Goal: Task Accomplishment & Management: Manage account settings

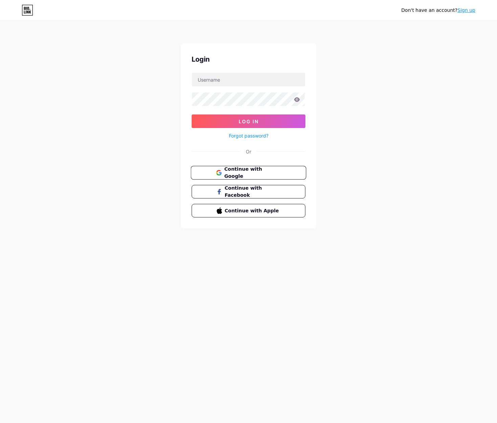
click at [261, 171] on span "Continue with Google" at bounding box center [252, 173] width 57 height 15
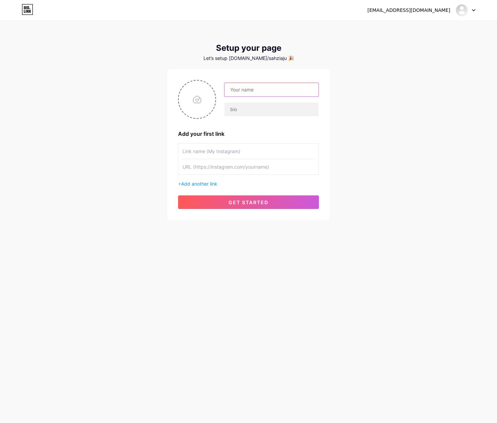
click at [270, 90] on input "text" at bounding box center [272, 90] width 94 height 14
paste input "wazetotosscatterwin"
type input "wazetotosscatterwin"
click at [250, 149] on input "text" at bounding box center [249, 151] width 132 height 15
click at [243, 148] on input "text" at bounding box center [249, 151] width 132 height 15
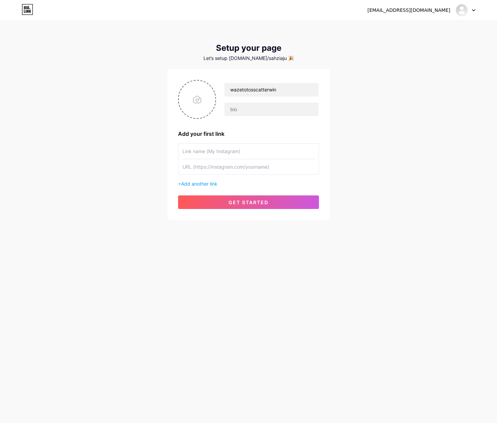
paste input "Login WAZETOTO"
type input "Login WAZETOTO"
click at [233, 163] on input "text" at bounding box center [249, 166] width 132 height 15
paste input "[URL][DOMAIN_NAME]"
type input "[URL][DOMAIN_NAME]"
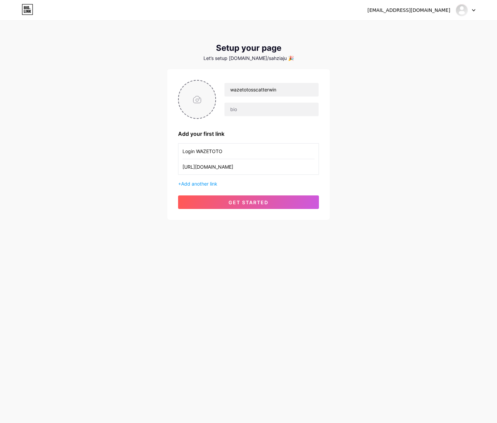
click at [199, 101] on input "file" at bounding box center [197, 100] width 37 height 38
type input "C:\fakepath\waze_pp.png"
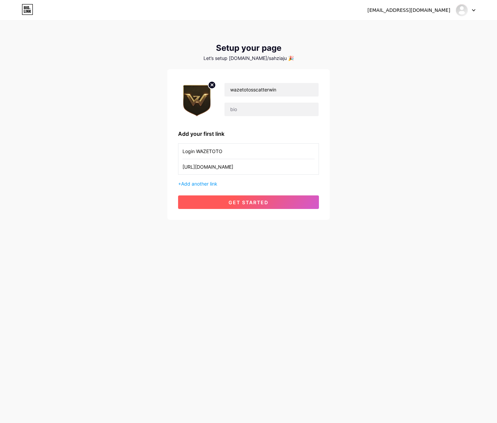
click at [260, 203] on span "get started" at bounding box center [249, 203] width 40 height 6
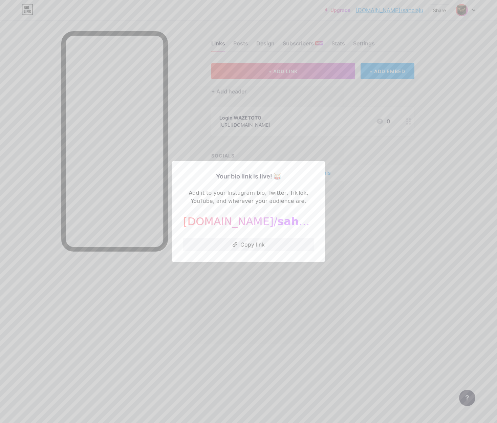
click at [347, 246] on div at bounding box center [248, 211] width 497 height 423
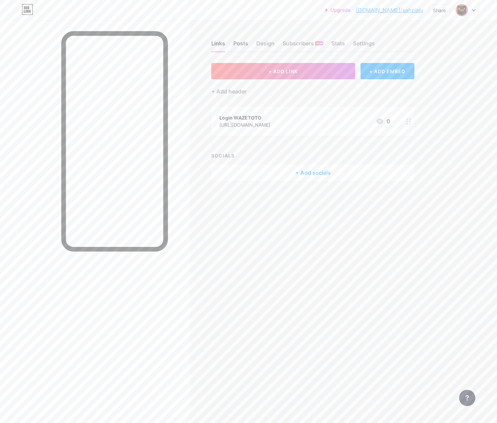
click at [243, 40] on div "Posts" at bounding box center [240, 45] width 15 height 12
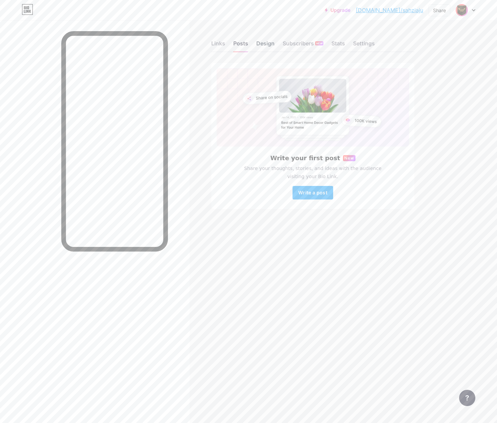
click at [264, 42] on div "Design" at bounding box center [266, 45] width 18 height 12
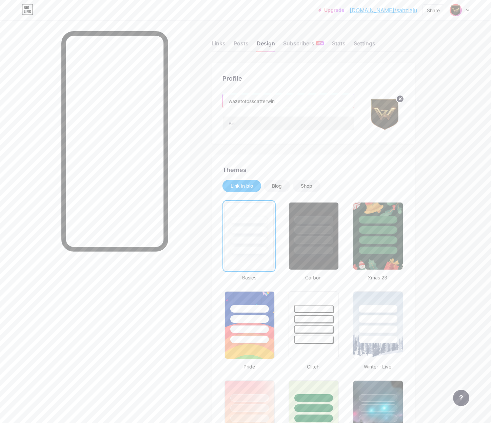
click at [311, 103] on input "wazetotosscatterwin" at bounding box center [288, 101] width 131 height 14
paste input "WAZETOTO Slot Online Dana Gampang Jackpot"
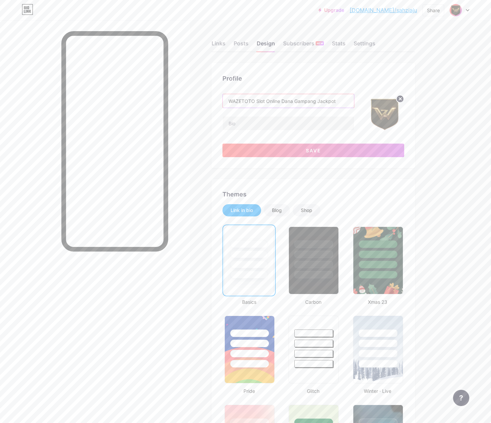
type input "WAZETOTO Slot Online Dana Gampang Jackpot"
click at [247, 124] on input "text" at bounding box center [288, 124] width 131 height 14
paste input "WAZETOTO Slot Online Dana hadir dengan sensasi bermain seru, deposit cepat tanp…"
type input "WAZETOTO Slot Online Dana hadir dengan sensasi bermain seru, deposit cepat tanp…"
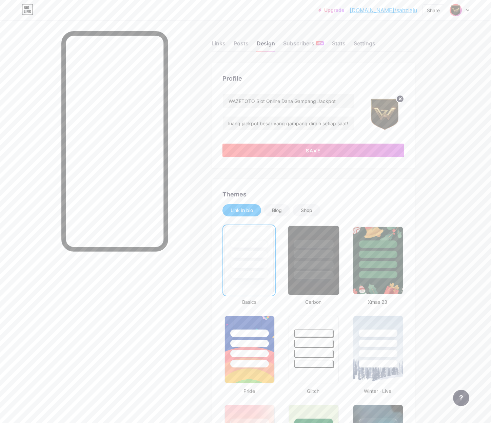
click at [296, 279] on div at bounding box center [314, 261] width 52 height 70
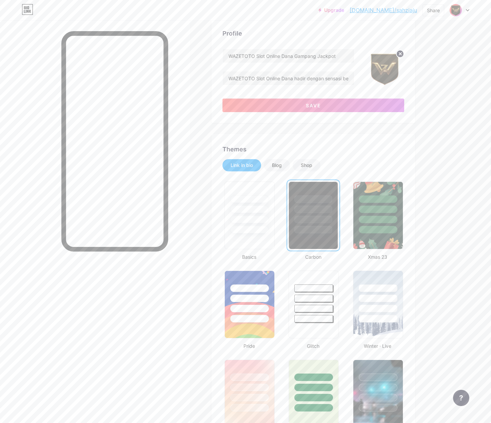
scroll to position [90, 0]
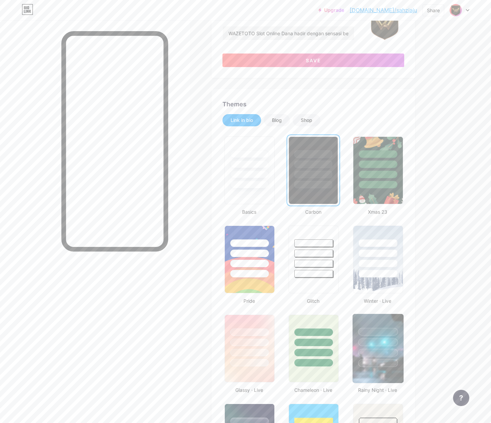
click at [384, 345] on div at bounding box center [377, 340] width 51 height 53
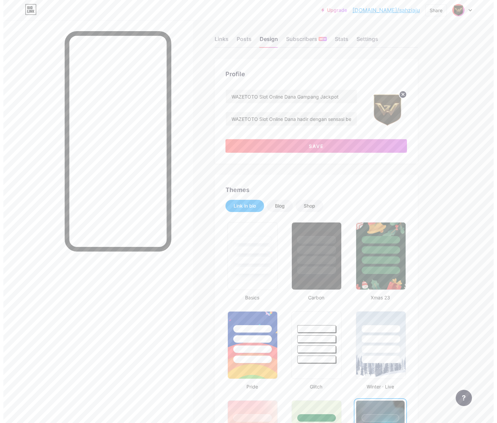
scroll to position [0, 0]
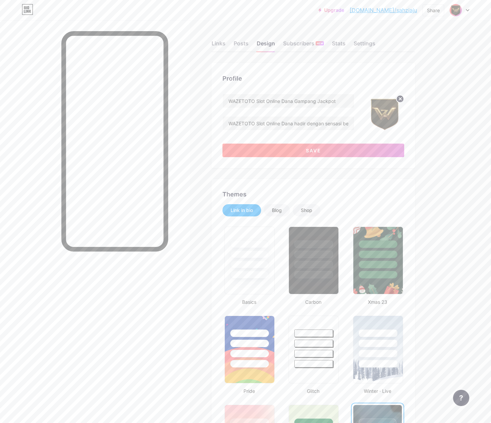
click at [341, 150] on button "Save" at bounding box center [313, 151] width 182 height 14
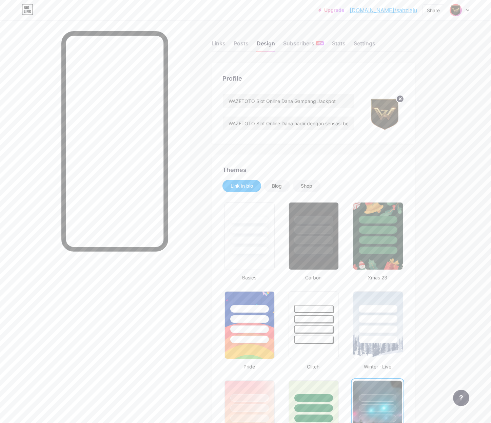
click at [368, 42] on div "Settings" at bounding box center [364, 45] width 22 height 12
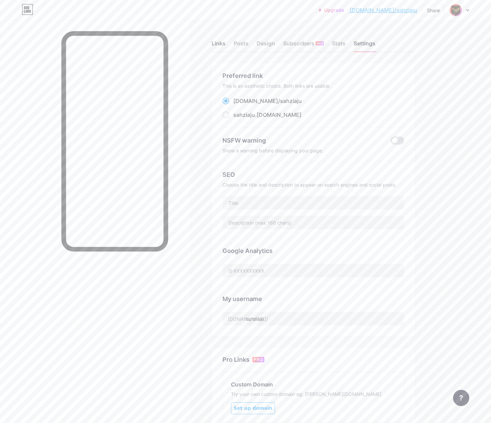
click at [212, 43] on div "Links" at bounding box center [218, 45] width 14 height 12
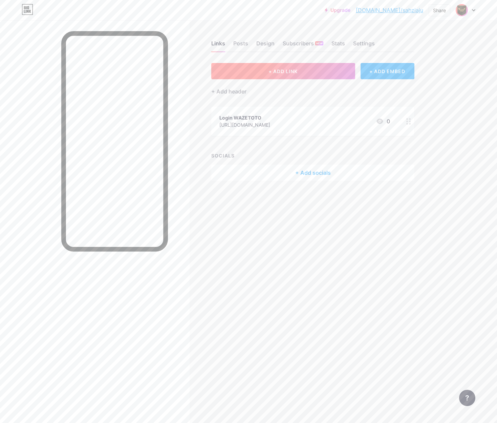
click at [286, 70] on span "+ ADD LINK" at bounding box center [283, 71] width 29 height 6
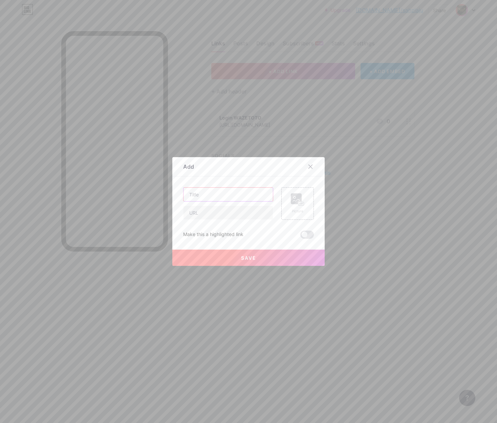
click at [228, 192] on input "text" at bounding box center [228, 195] width 89 height 14
click at [309, 167] on icon at bounding box center [311, 167] width 4 height 4
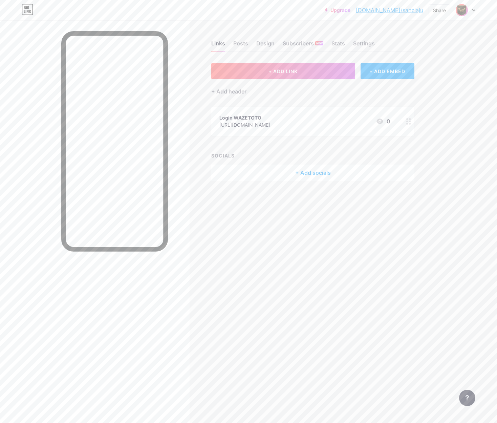
click at [270, 118] on div "Login WAZETOTO" at bounding box center [245, 117] width 51 height 7
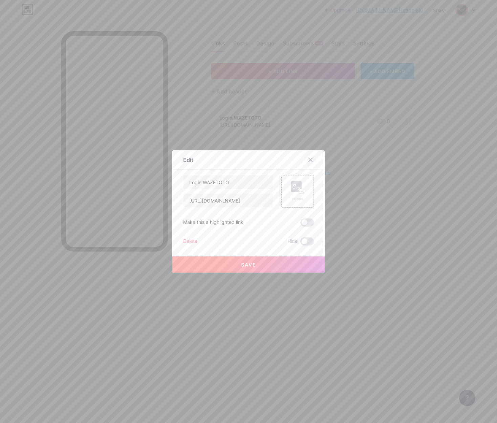
click at [308, 158] on icon at bounding box center [310, 159] width 5 height 5
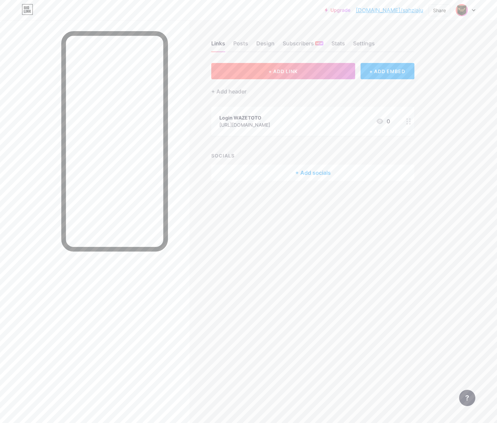
click at [281, 70] on span "+ ADD LINK" at bounding box center [283, 71] width 29 height 6
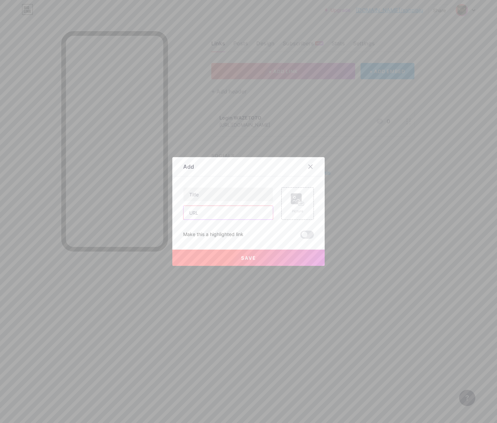
click at [205, 216] on input "text" at bounding box center [228, 213] width 89 height 14
paste input "[URL][DOMAIN_NAME]"
type input "[URL][DOMAIN_NAME]"
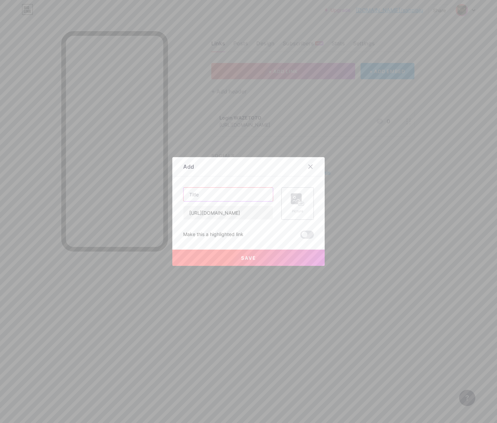
drag, startPoint x: 213, startPoint y: 191, endPoint x: 289, endPoint y: 197, distance: 75.8
click at [216, 191] on input "text" at bounding box center [228, 195] width 89 height 14
paste input "Daftar WAZETOTO"
type input "Daftar WAZETOTO"
click at [300, 197] on icon at bounding box center [298, 200] width 14 height 13
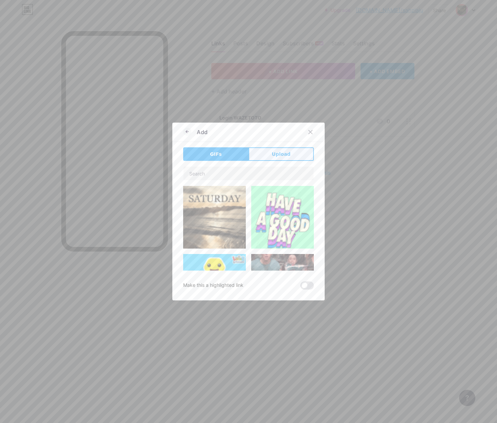
click at [273, 156] on span "Upload" at bounding box center [281, 154] width 19 height 7
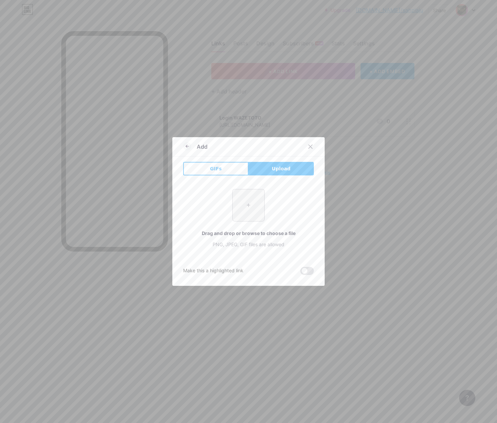
click at [240, 217] on input "file" at bounding box center [249, 205] width 32 height 32
type input "C:\fakepath\waze_pp.png"
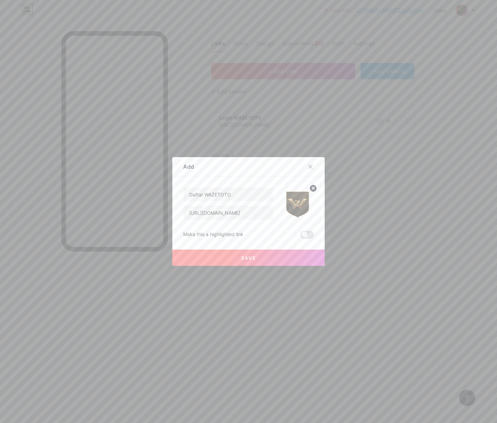
click at [258, 252] on button "Save" at bounding box center [248, 258] width 152 height 16
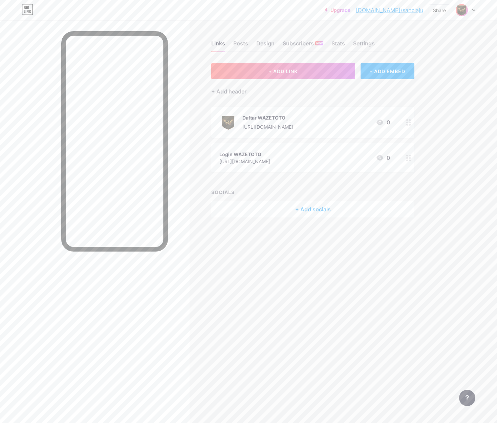
click at [235, 153] on div "Login WAZETOTO" at bounding box center [245, 154] width 51 height 7
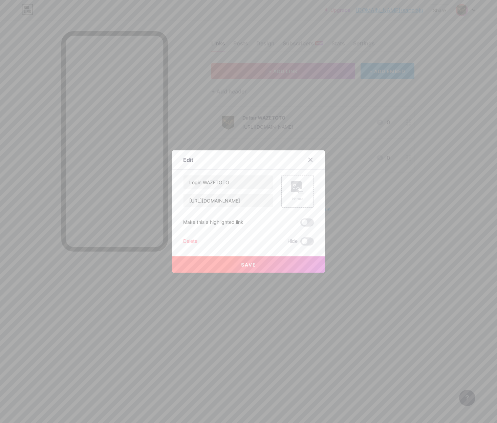
click at [308, 199] on div "Picture" at bounding box center [298, 191] width 33 height 33
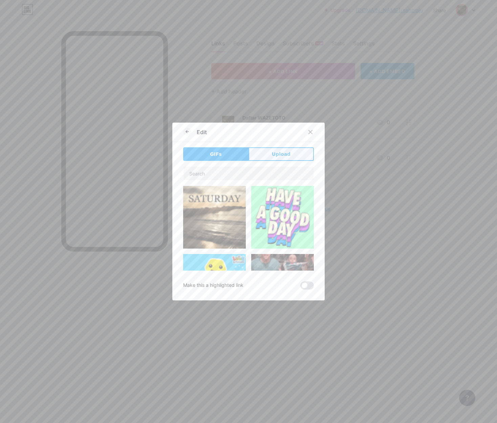
click at [279, 154] on span "Upload" at bounding box center [281, 154] width 19 height 7
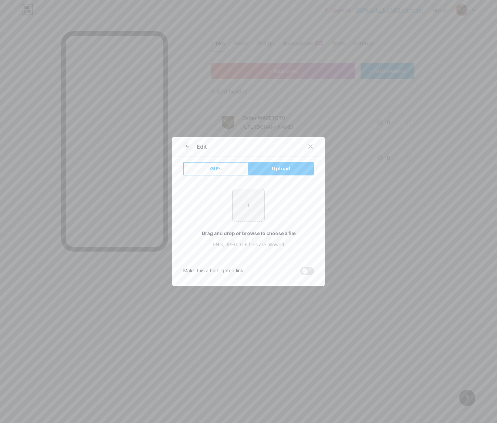
click at [258, 208] on input "file" at bounding box center [249, 205] width 32 height 32
type input "C:\fakepath\waze_pp.png"
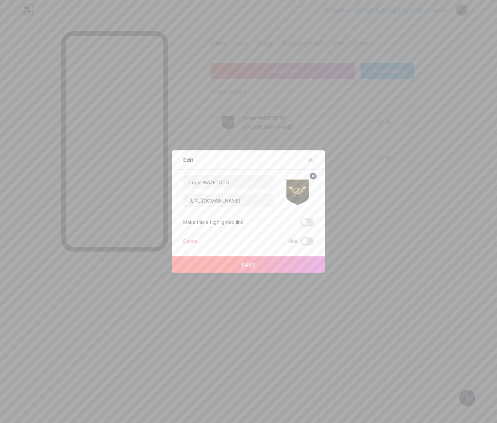
click at [271, 262] on button "Save" at bounding box center [248, 265] width 152 height 16
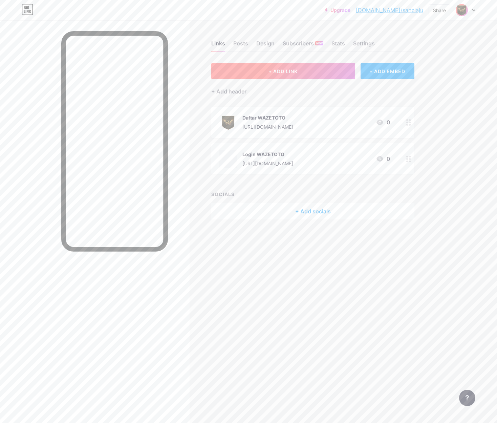
click at [282, 69] on span "+ ADD LINK" at bounding box center [283, 71] width 29 height 6
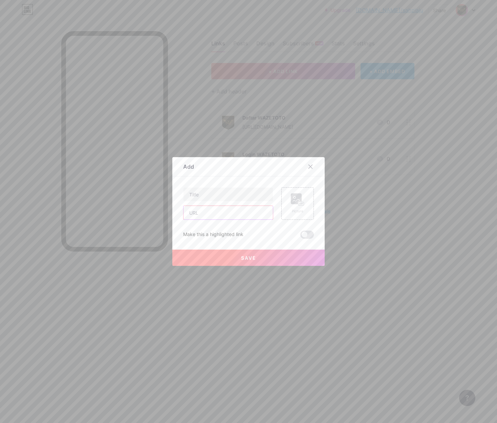
drag, startPoint x: 211, startPoint y: 213, endPoint x: 243, endPoint y: 212, distance: 32.6
click at [213, 213] on input "text" at bounding box center [228, 213] width 89 height 14
paste input "[URL][DOMAIN_NAME]"
type input "[URL][DOMAIN_NAME]"
click at [254, 193] on input "text" at bounding box center [228, 195] width 89 height 14
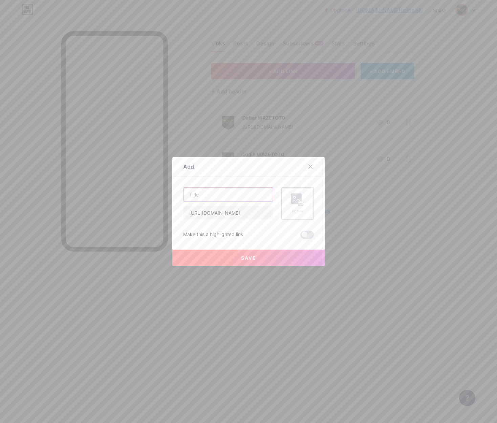
paste input "RTP Gacor"
type input "RTP Gacor"
click at [308, 199] on div "Picture" at bounding box center [298, 203] width 33 height 33
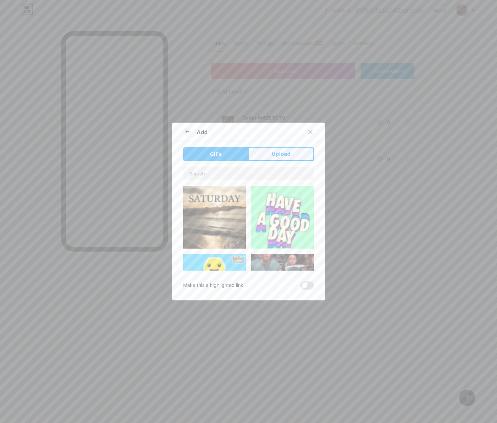
click at [284, 157] on span "Upload" at bounding box center [281, 154] width 19 height 7
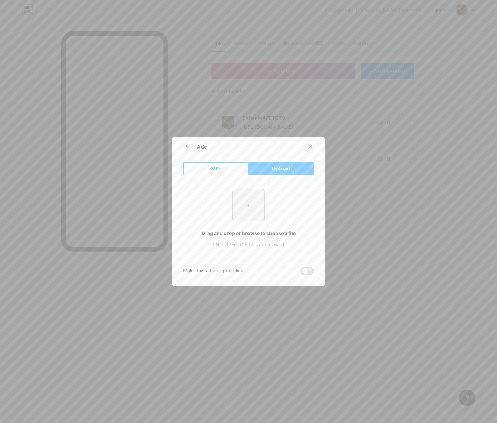
click at [254, 205] on input "file" at bounding box center [249, 205] width 32 height 32
type input "C:\fakepath\waze_pp.png"
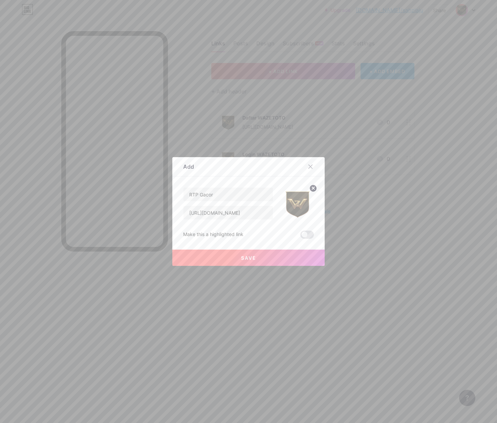
click at [288, 258] on button "Save" at bounding box center [248, 258] width 152 height 16
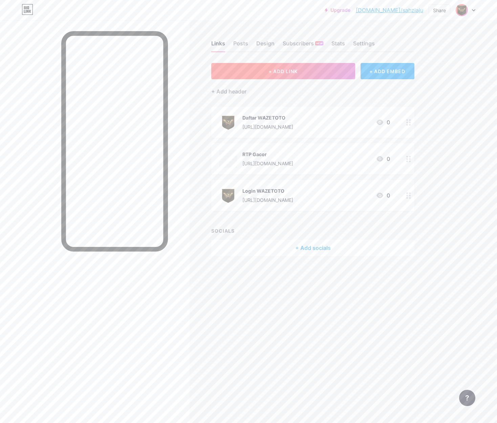
click at [296, 68] on span "+ ADD LINK" at bounding box center [283, 71] width 29 height 6
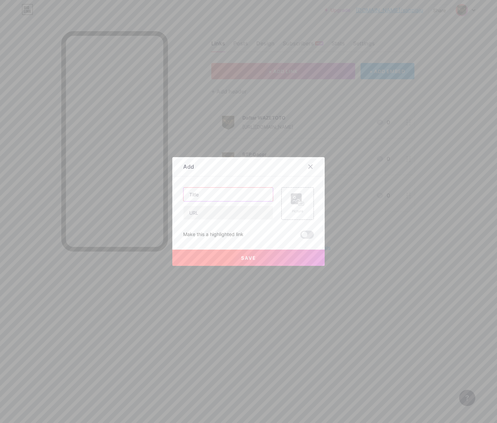
click at [230, 190] on input "text" at bounding box center [228, 195] width 89 height 14
click at [243, 205] on div at bounding box center [228, 203] width 90 height 33
drag, startPoint x: 237, startPoint y: 212, endPoint x: 385, endPoint y: 209, distance: 148.5
click at [237, 212] on input "text" at bounding box center [228, 213] width 89 height 14
paste input "[URL][DOMAIN_NAME]"
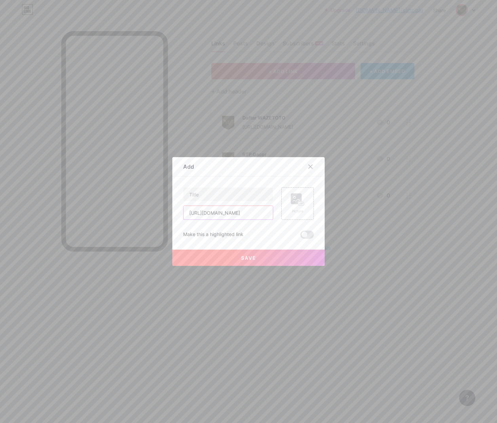
type input "[URL][DOMAIN_NAME]"
click at [232, 194] on input "text" at bounding box center [228, 195] width 89 height 14
paste input "Live Bola"
type input "Live Bola"
click at [293, 199] on rect at bounding box center [296, 199] width 11 height 11
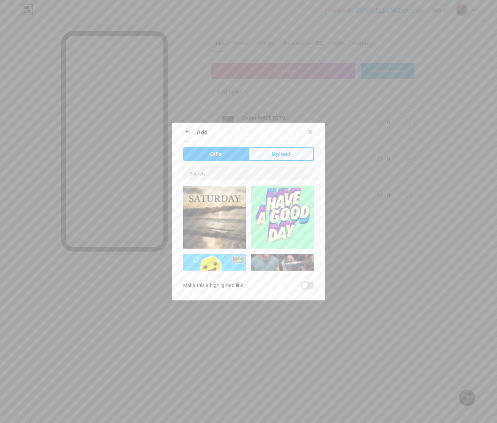
click at [281, 154] on span "Upload" at bounding box center [281, 154] width 19 height 7
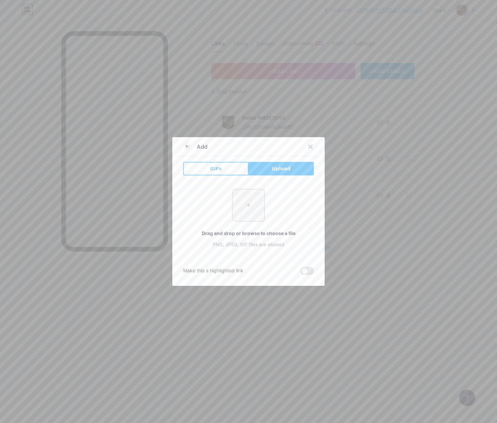
click at [265, 205] on div "+ Drag and drop or browse to choose a file PNG, JPEG, GIF files are allowed" at bounding box center [248, 218] width 131 height 59
click at [253, 202] on input "file" at bounding box center [249, 205] width 32 height 32
type input "C:\fakepath\waze_pp.png"
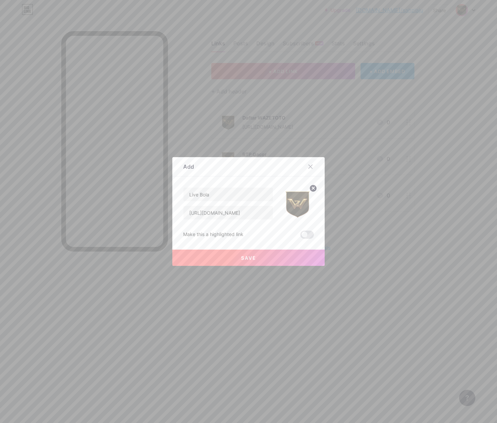
click at [302, 257] on button "Save" at bounding box center [248, 258] width 152 height 16
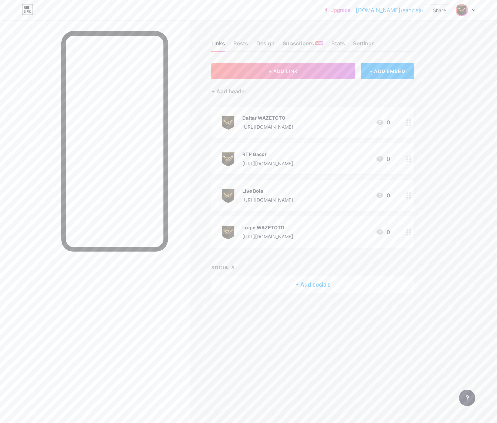
click at [300, 81] on div "+ ADD LINK + ADD EMBED + Add header Daftar WAZETOTO [URL][DOMAIN_NAME] 0 RTP Ga…" at bounding box center [312, 178] width 203 height 230
click at [303, 73] on button "+ ADD LINK" at bounding box center [283, 71] width 144 height 16
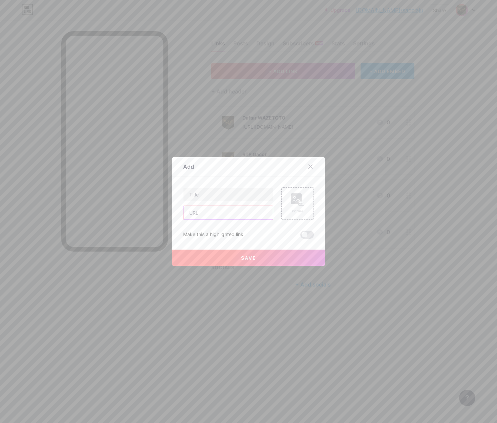
drag, startPoint x: 241, startPoint y: 208, endPoint x: 319, endPoint y: 213, distance: 77.4
click at [241, 208] on input "text" at bounding box center [228, 213] width 89 height 14
paste input "[URL][DOMAIN_NAME]"
type input "[URL][DOMAIN_NAME]"
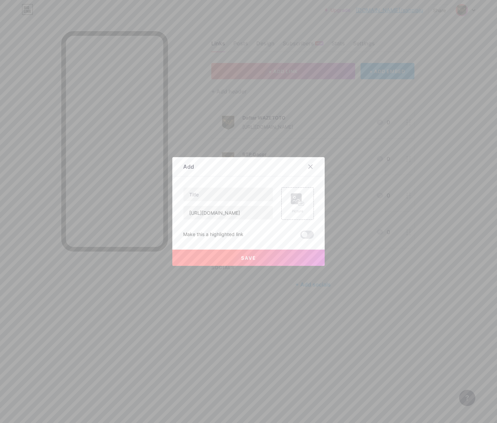
scroll to position [0, 0]
click at [258, 199] on input "text" at bounding box center [228, 195] width 89 height 14
paste input "Group Facebook"
type input "Group Facebook"
click at [292, 201] on rect at bounding box center [296, 199] width 11 height 11
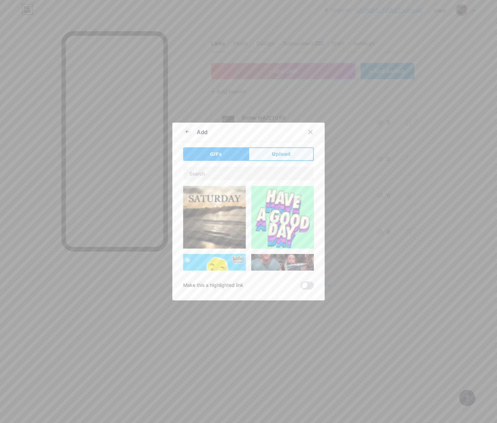
drag, startPoint x: 269, startPoint y: 152, endPoint x: 262, endPoint y: 167, distance: 15.9
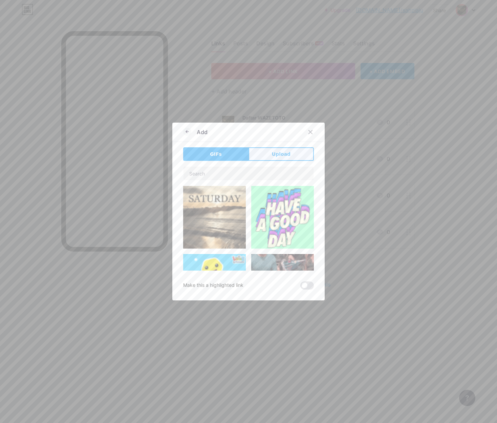
click at [270, 152] on button "Upload" at bounding box center [281, 154] width 65 height 14
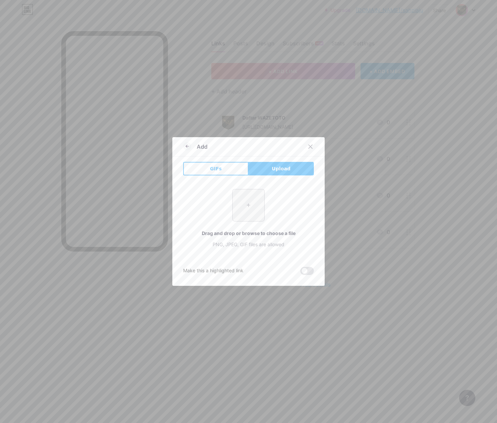
click at [236, 202] on input "file" at bounding box center [249, 205] width 32 height 32
type input "C:\fakepath\waze_pp.png"
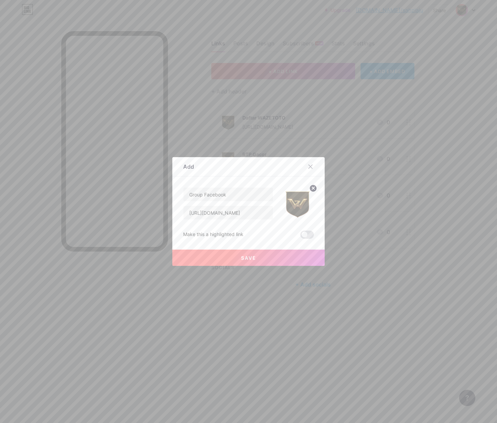
click at [246, 259] on span "Save" at bounding box center [248, 258] width 15 height 6
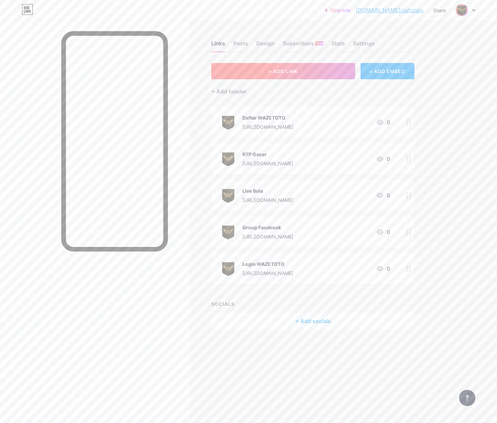
click at [253, 78] on button "+ ADD LINK" at bounding box center [283, 71] width 144 height 16
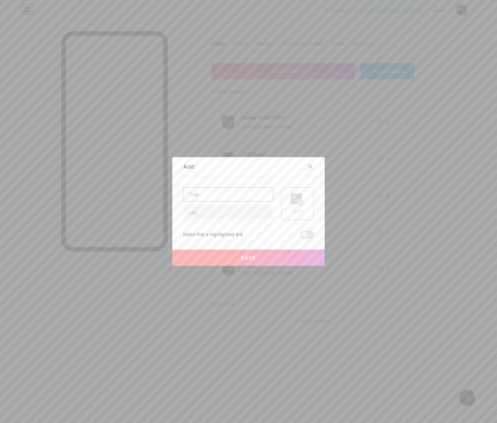
click at [227, 192] on input "text" at bounding box center [228, 195] width 89 height 14
drag, startPoint x: 216, startPoint y: 211, endPoint x: 229, endPoint y: 212, distance: 13.2
click at [216, 211] on input "text" at bounding box center [228, 213] width 89 height 14
paste input "[URL][DOMAIN_NAME]"
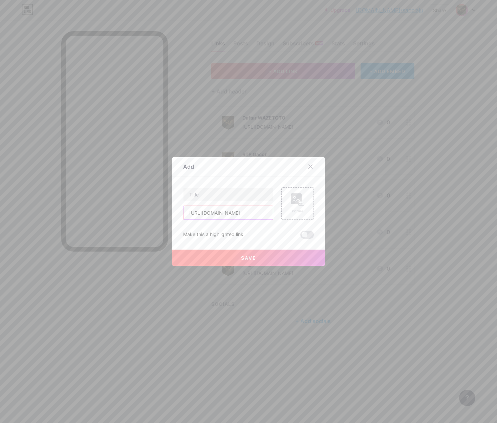
type input "[URL][DOMAIN_NAME]"
click at [252, 194] on input "text" at bounding box center [228, 195] width 89 height 14
paste input "WhatsApp"
type input "WhatsApp"
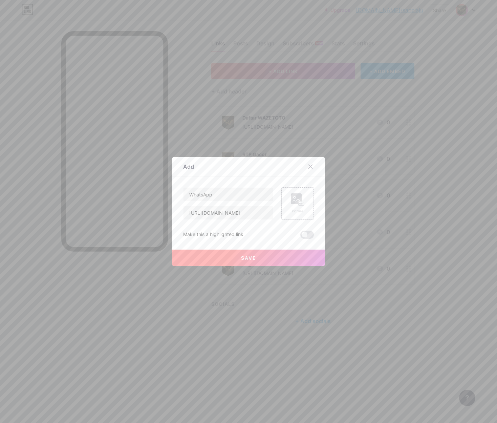
click at [293, 197] on rect at bounding box center [296, 199] width 11 height 11
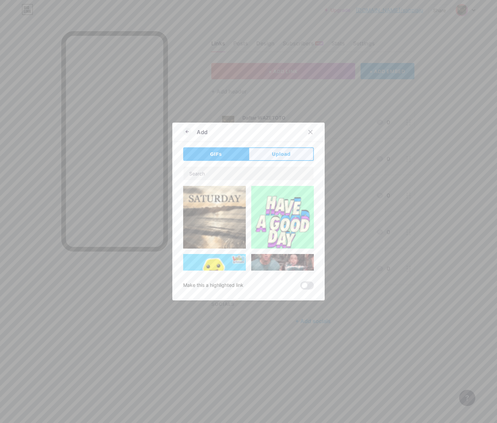
click at [254, 153] on button "Upload" at bounding box center [281, 154] width 65 height 14
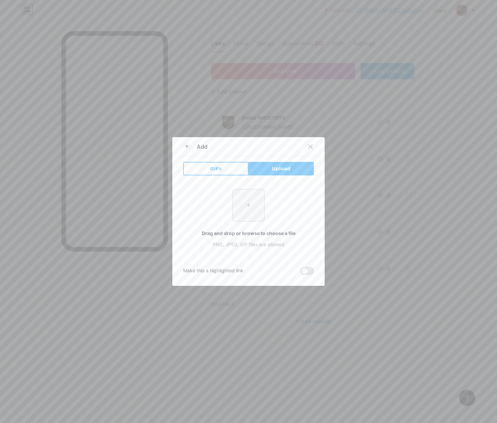
click at [242, 201] on input "file" at bounding box center [249, 205] width 32 height 32
type input "C:\fakepath\waze_pp.png"
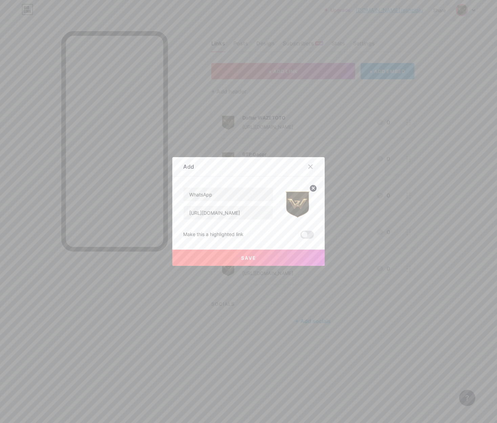
click at [260, 265] on button "Save" at bounding box center [248, 258] width 152 height 16
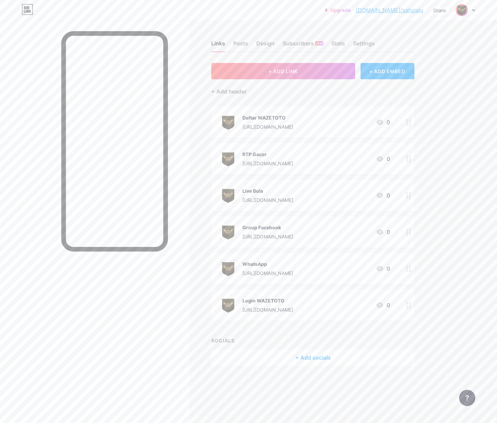
click at [300, 66] on button "+ ADD LINK" at bounding box center [283, 71] width 144 height 16
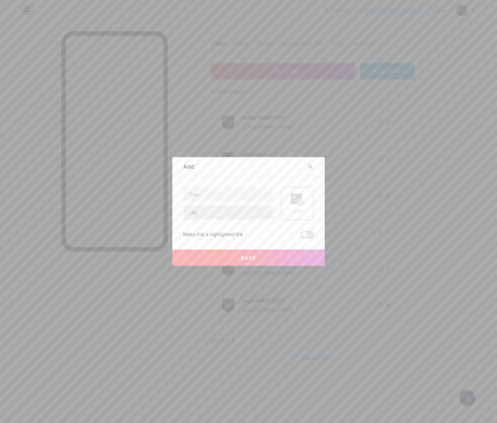
drag, startPoint x: 226, startPoint y: 204, endPoint x: 220, endPoint y: 213, distance: 11.7
click at [224, 208] on div at bounding box center [228, 203] width 90 height 33
click at [219, 216] on input "text" at bounding box center [228, 213] width 89 height 14
paste input "[URL][DOMAIN_NAME] - Telegram"
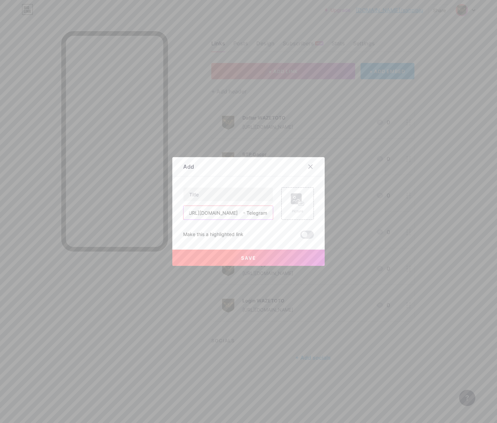
type input "[URL][DOMAIN_NAME] - Telegram"
click at [251, 215] on input "[URL][DOMAIN_NAME] - Telegram" at bounding box center [228, 213] width 89 height 14
drag, startPoint x: 206, startPoint y: 213, endPoint x: 329, endPoint y: 217, distance: 122.7
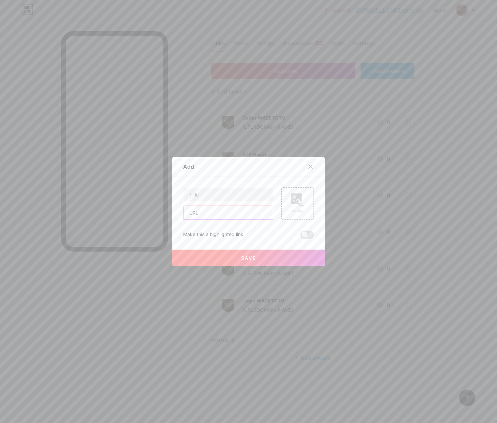
click at [206, 213] on input "text" at bounding box center [228, 213] width 89 height 14
paste input "[URL][DOMAIN_NAME]"
type input "[URL][DOMAIN_NAME]"
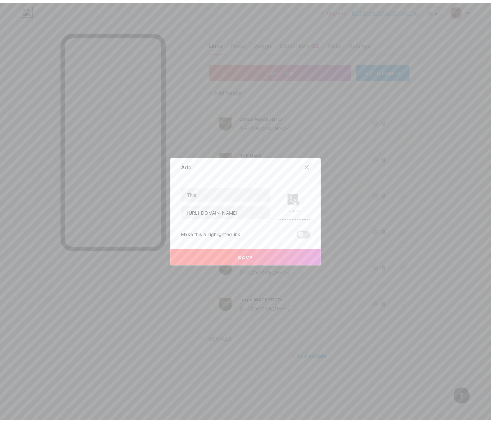
scroll to position [0, 0]
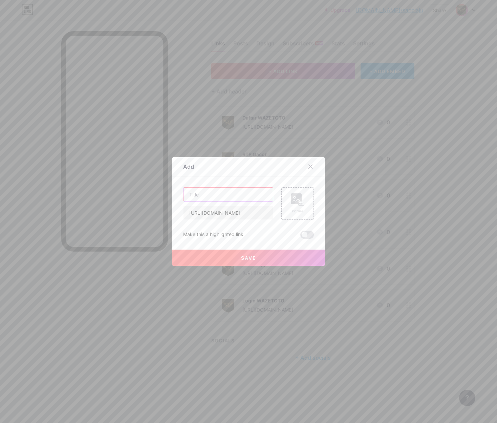
click at [247, 196] on input "text" at bounding box center [228, 195] width 89 height 14
paste input "Telegram"
type input "Telegram"
click at [302, 207] on div "Picture" at bounding box center [298, 203] width 33 height 33
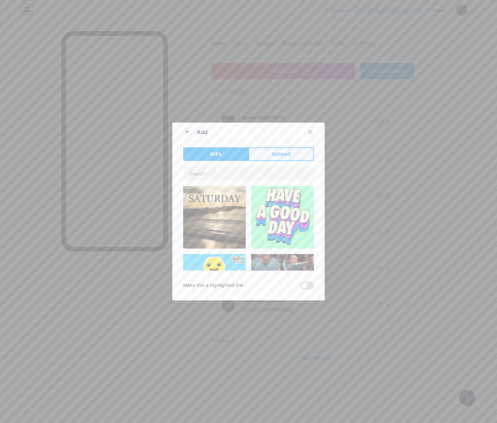
click at [282, 157] on span "Upload" at bounding box center [281, 154] width 19 height 7
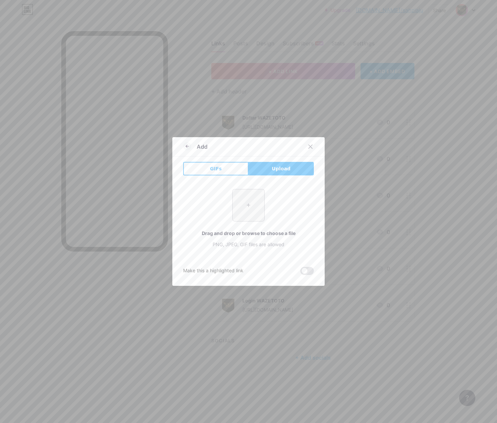
click at [247, 211] on input "file" at bounding box center [249, 205] width 32 height 32
type input "C:\fakepath\waze_pp.png"
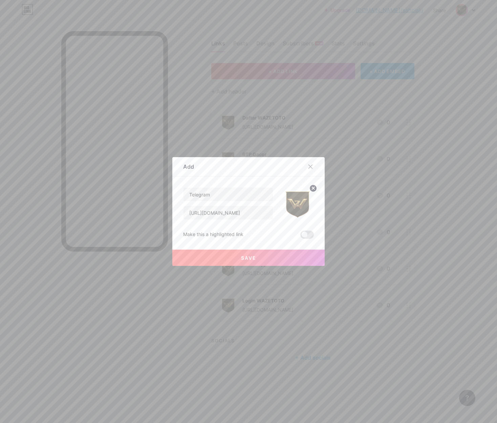
click at [290, 258] on button "Save" at bounding box center [248, 258] width 152 height 16
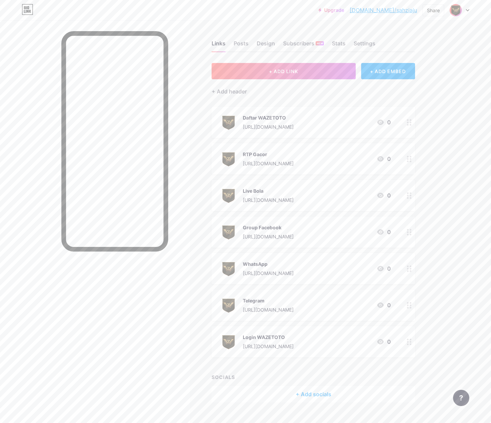
click at [406, 339] on div at bounding box center [409, 341] width 12 height 31
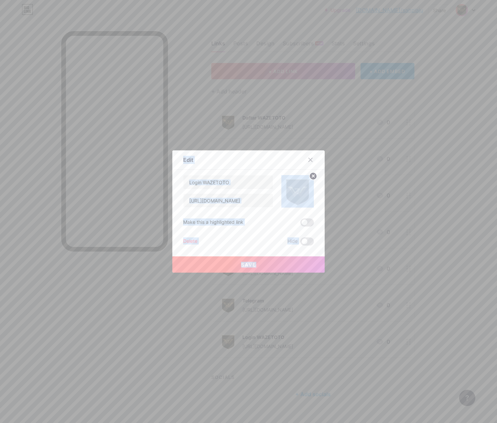
click at [395, 192] on div at bounding box center [248, 211] width 497 height 423
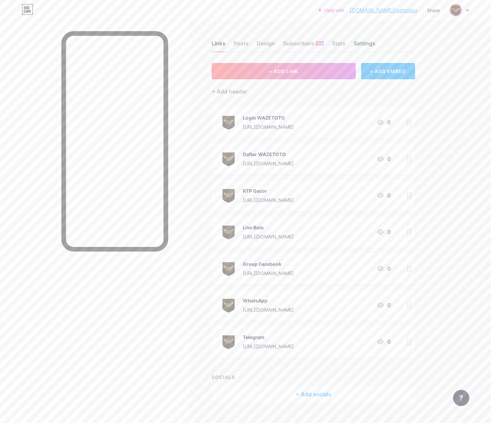
click at [368, 41] on div "Settings" at bounding box center [364, 45] width 22 height 12
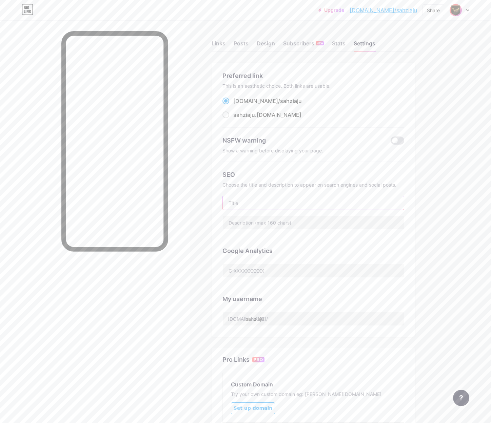
click at [243, 201] on input "text" at bounding box center [313, 203] width 181 height 14
click at [261, 203] on input "text" at bounding box center [313, 203] width 181 height 14
paste input "WAZETOTO Slot Online Dana Gampang Jackpot"
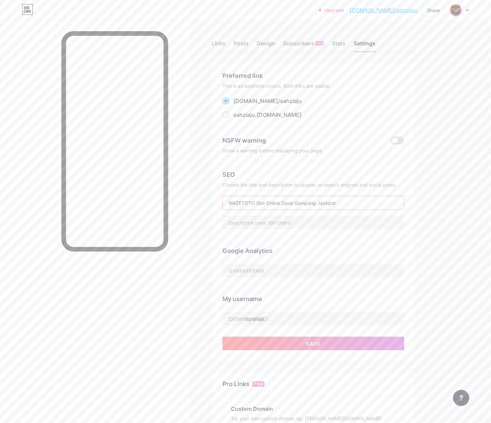
type input "WAZETOTO Slot Online Dana Gampang Jackpot"
click at [275, 224] on input "text" at bounding box center [313, 223] width 181 height 14
paste input "WAZETOTO Slot Online Dana hadir dengan sensasi bermain seru, deposit cepat tanp…"
type input "WAZETOTO Slot Online Dana hadir dengan sensasi bermain seru, deposit cepat tanp…"
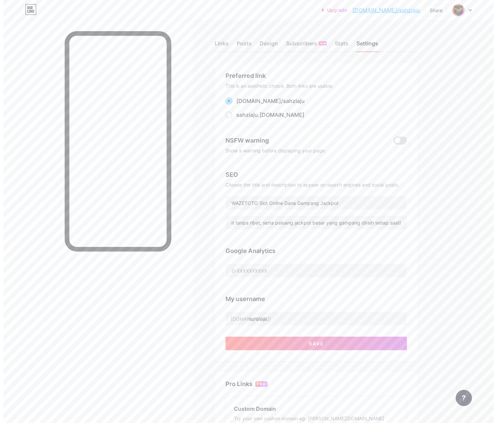
scroll to position [0, 0]
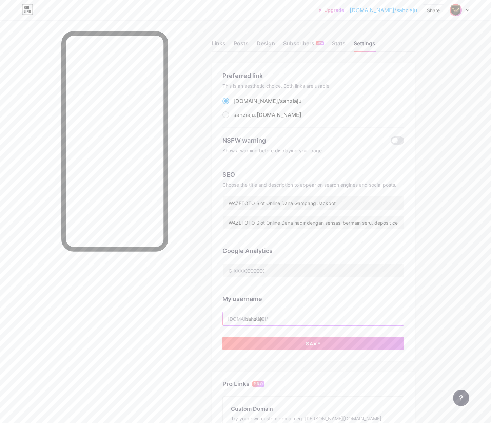
drag, startPoint x: 253, startPoint y: 319, endPoint x: 267, endPoint y: 316, distance: 14.9
click at [253, 319] on input "sahziaju" at bounding box center [313, 319] width 181 height 14
click at [287, 314] on input "sahziaju" at bounding box center [313, 319] width 181 height 14
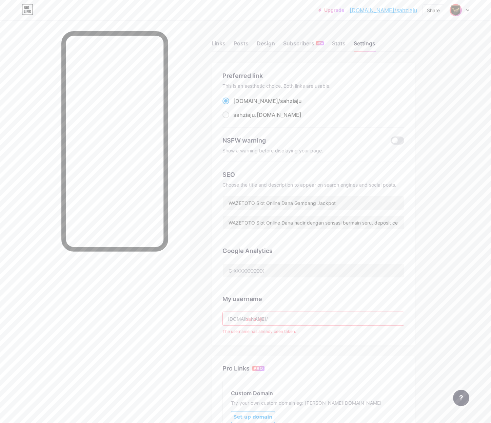
click at [287, 314] on input "sahziaju" at bounding box center [313, 319] width 181 height 14
paste input "wazetotosscatterwin"
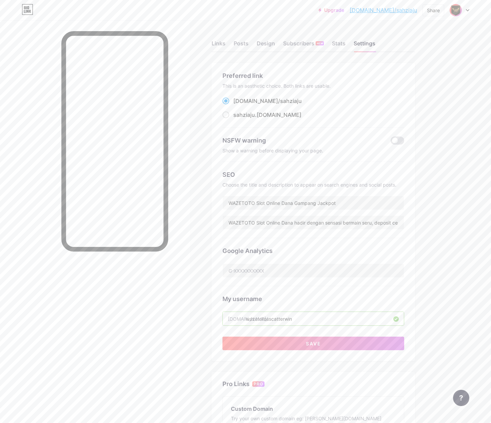
click at [269, 321] on input "wazetotosscatterwin" at bounding box center [313, 319] width 181 height 14
type input "wazetotoscatterwin"
click at [355, 344] on button "Save" at bounding box center [313, 344] width 182 height 14
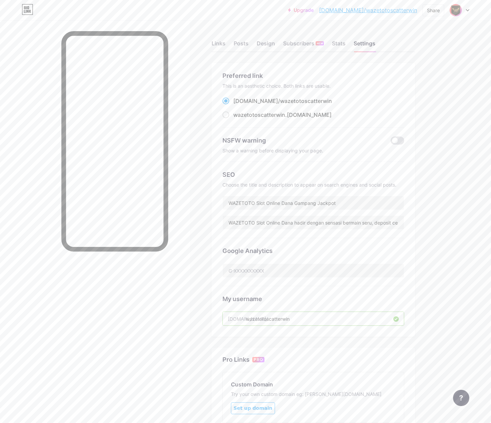
click at [371, 7] on link "[DOMAIN_NAME]/wazetotoscatterwin" at bounding box center [368, 10] width 98 height 8
click at [457, 15] on img at bounding box center [455, 10] width 11 height 11
click at [413, 93] on li "Logout" at bounding box center [427, 95] width 84 height 18
